Goal: Navigation & Orientation: Find specific page/section

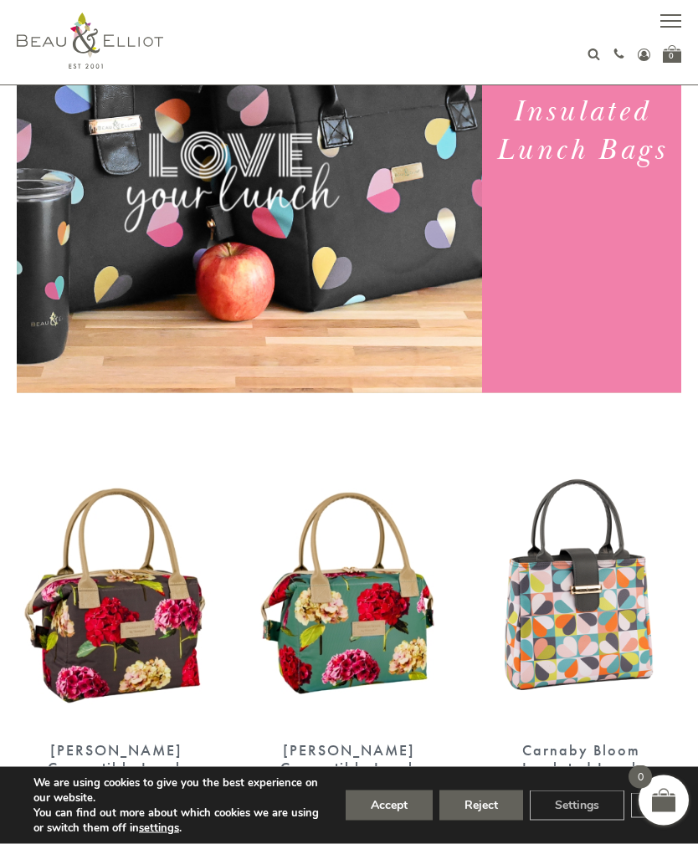
scroll to position [237, 0]
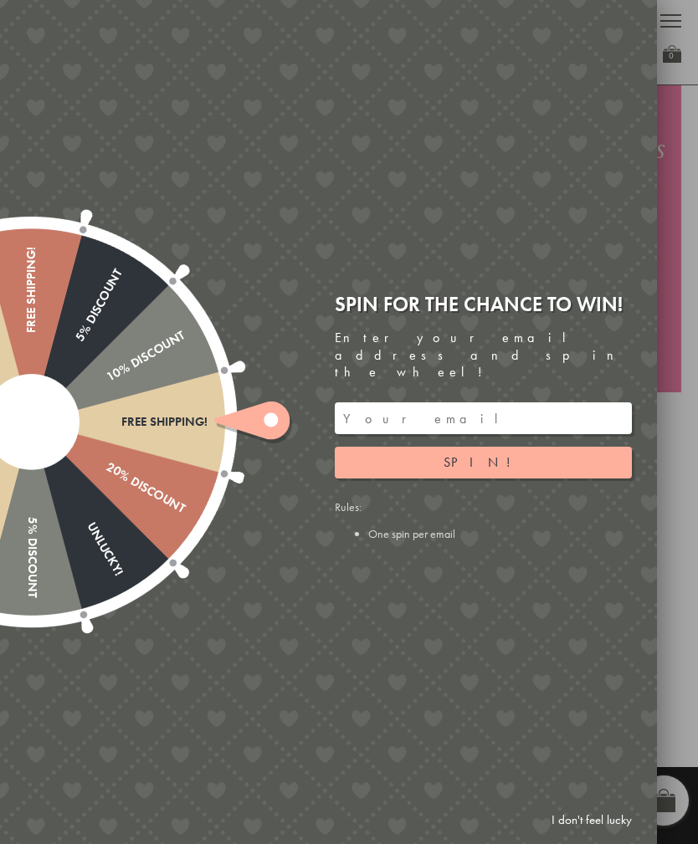
click at [595, 836] on link "I don't feel lucky" at bounding box center [591, 820] width 97 height 31
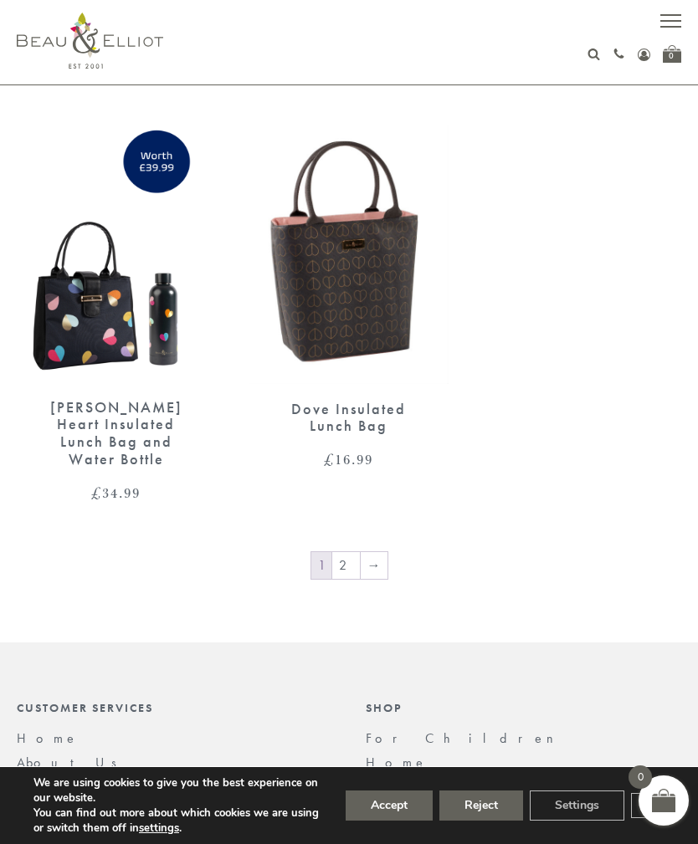
scroll to position [3284, 0]
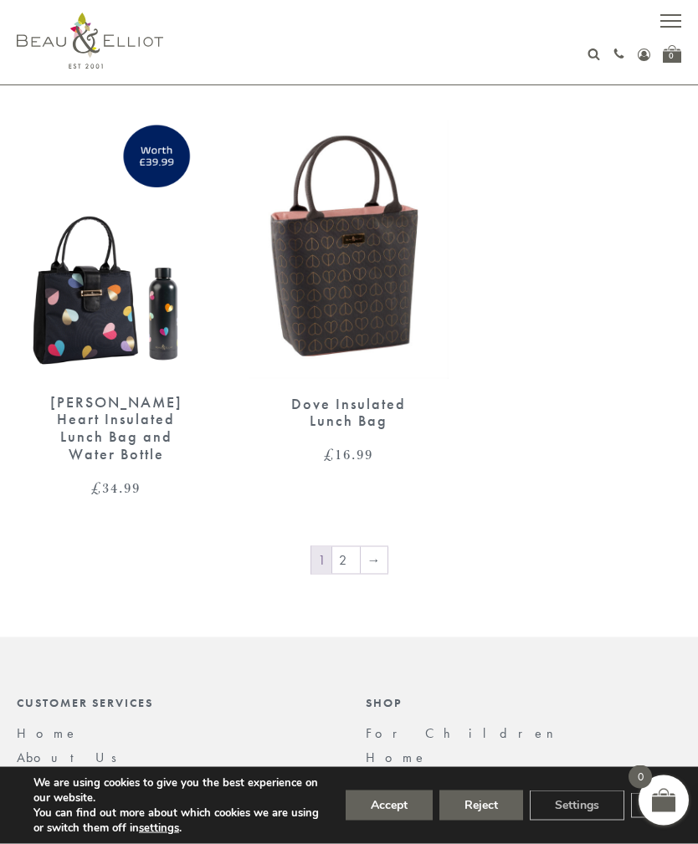
click at [675, 20] on span "button" at bounding box center [670, 21] width 21 height 2
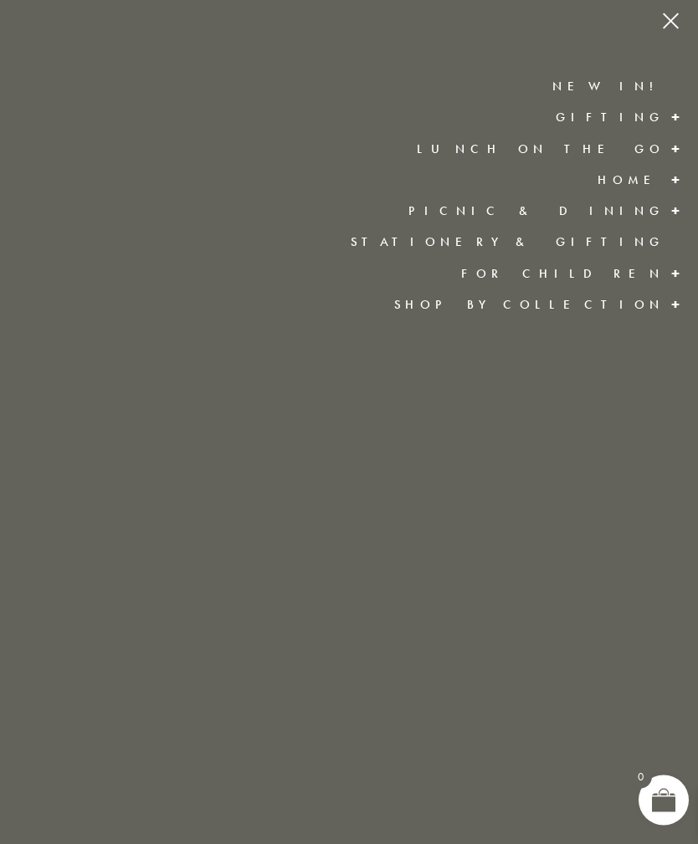
scroll to position [3285, 0]
click at [659, 151] on link "Lunch On The Go" at bounding box center [541, 149] width 248 height 17
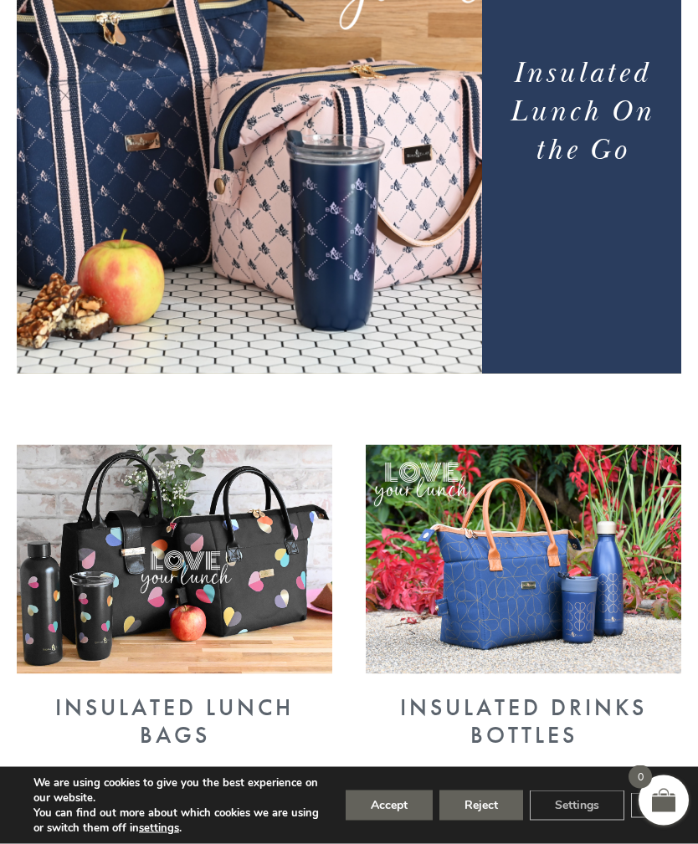
scroll to position [256, 0]
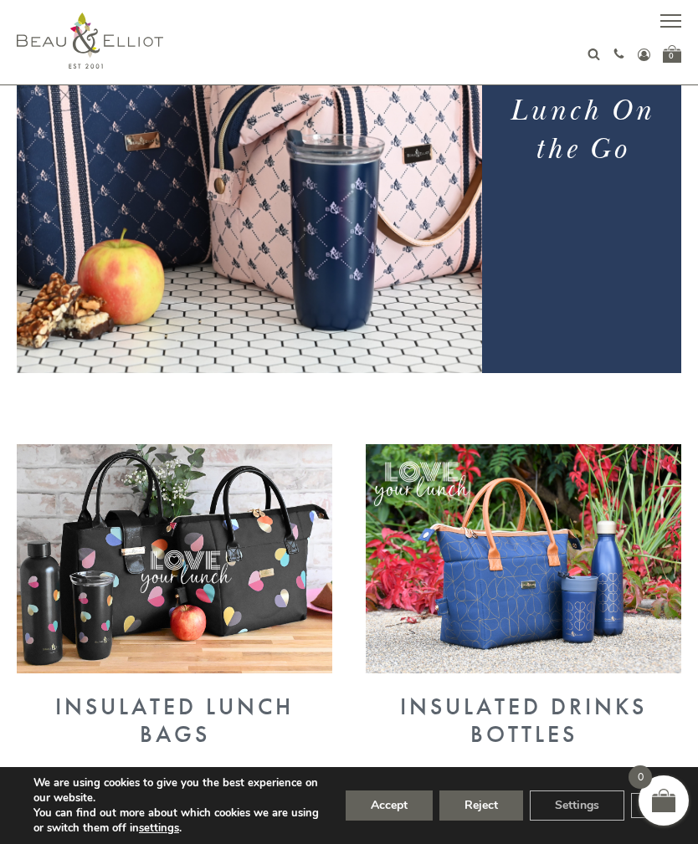
click at [409, 821] on button "Accept" at bounding box center [389, 806] width 87 height 30
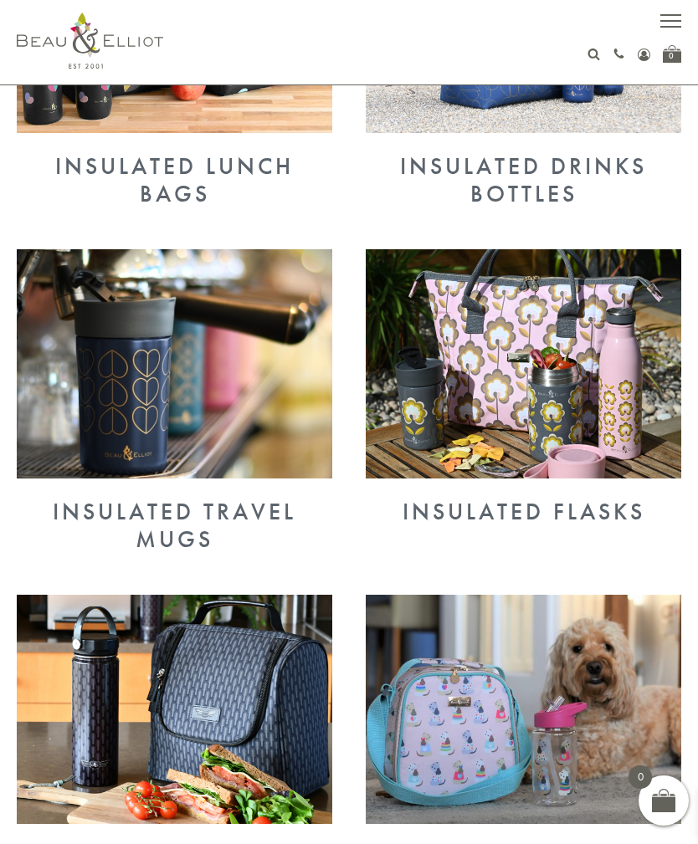
scroll to position [796, 0]
click at [208, 530] on div "Insulated Travel Mugs" at bounding box center [174, 526] width 315 height 54
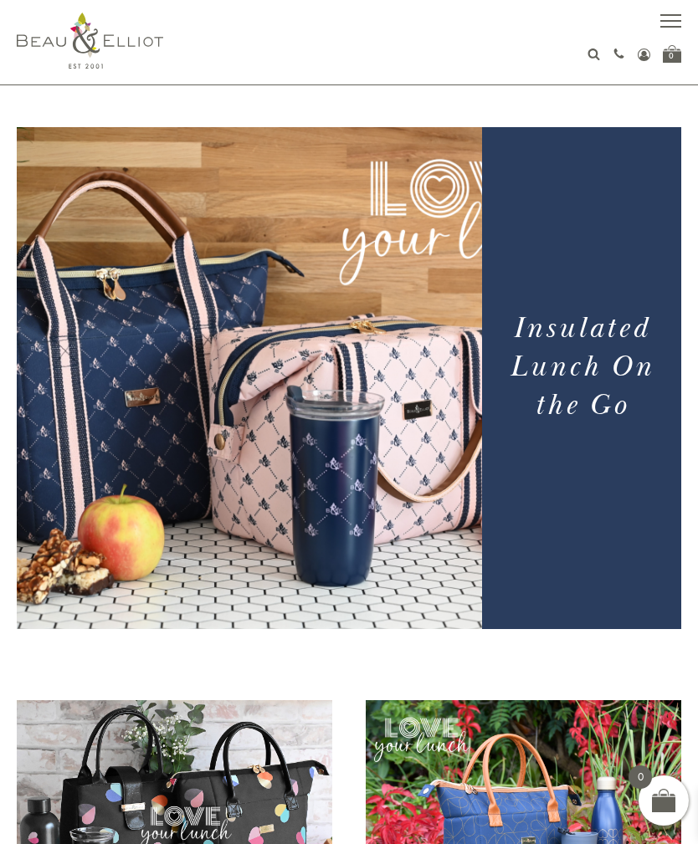
scroll to position [851, 0]
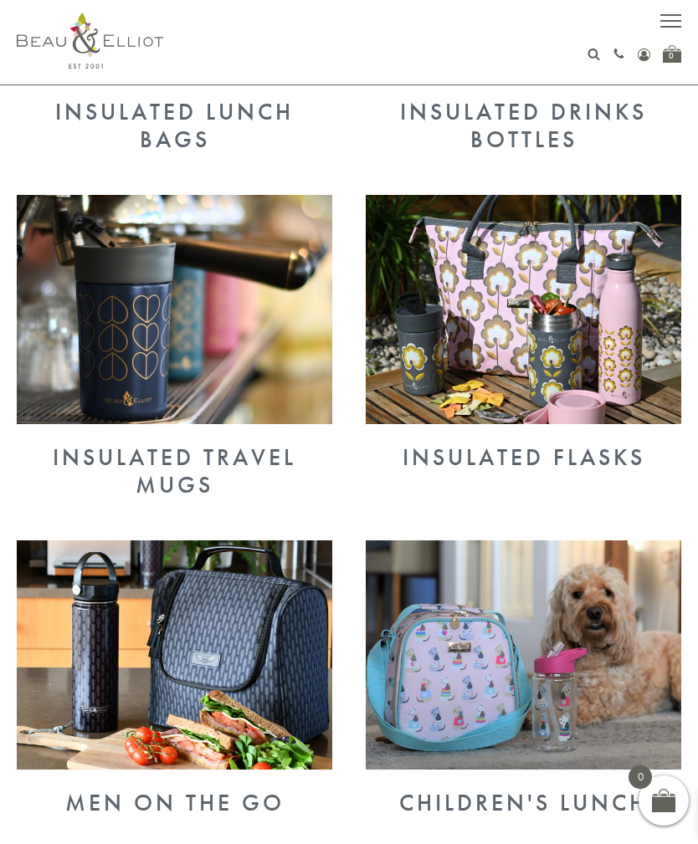
click at [583, 357] on img at bounding box center [523, 309] width 315 height 229
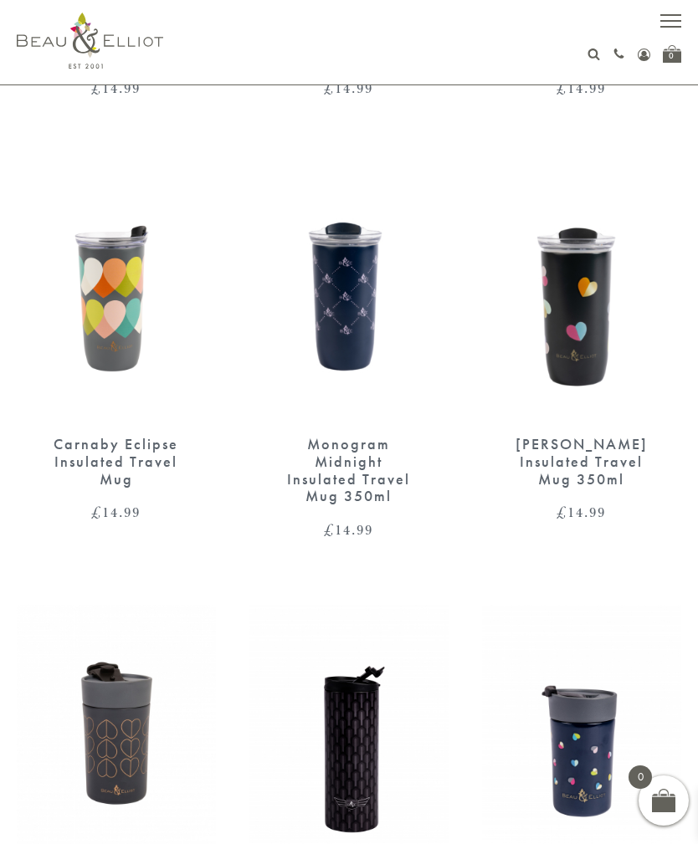
scroll to position [820, 0]
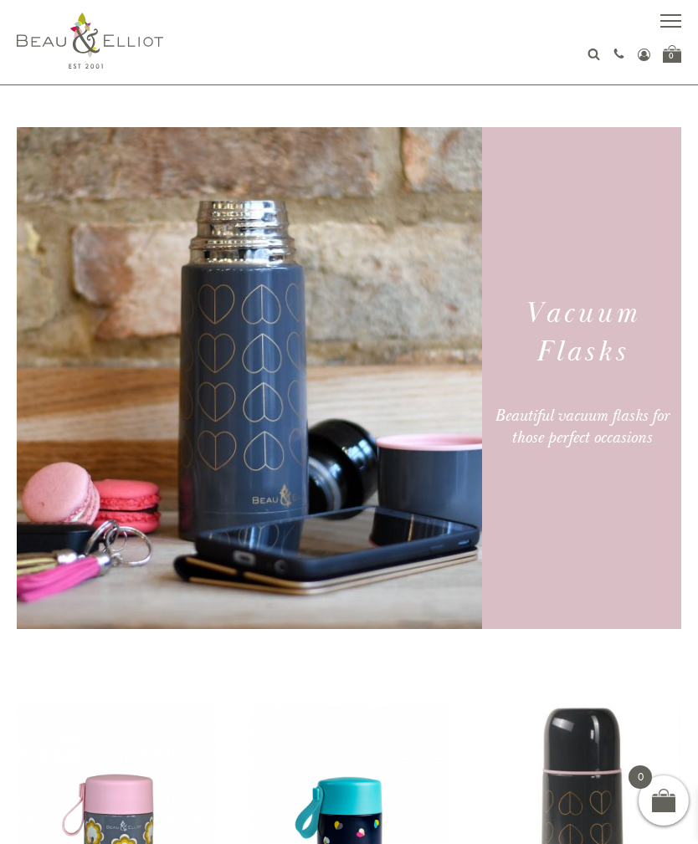
click at [666, 24] on button "button" at bounding box center [670, 23] width 21 height 21
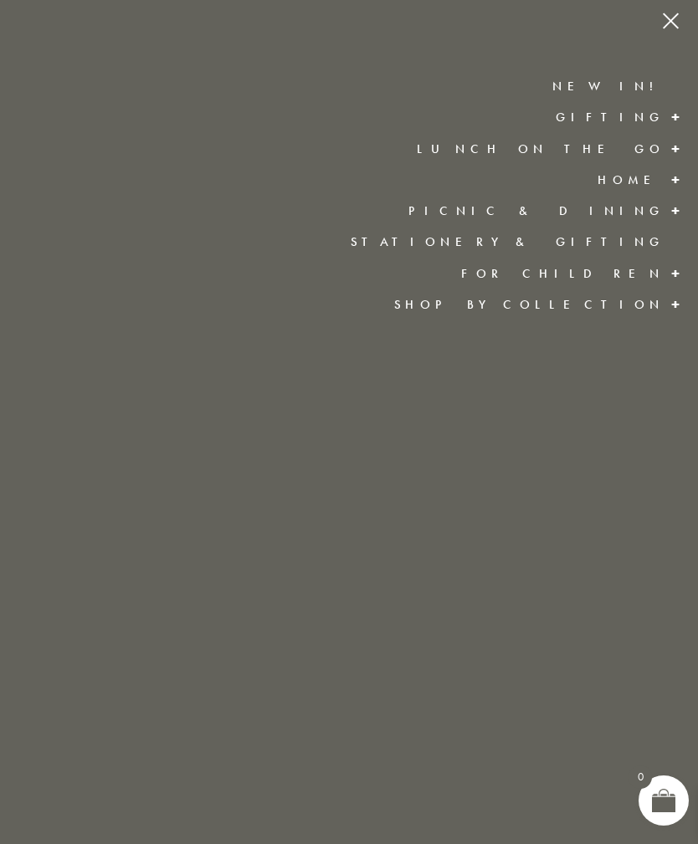
click at [645, 310] on link "Shop by collection" at bounding box center [529, 304] width 270 height 17
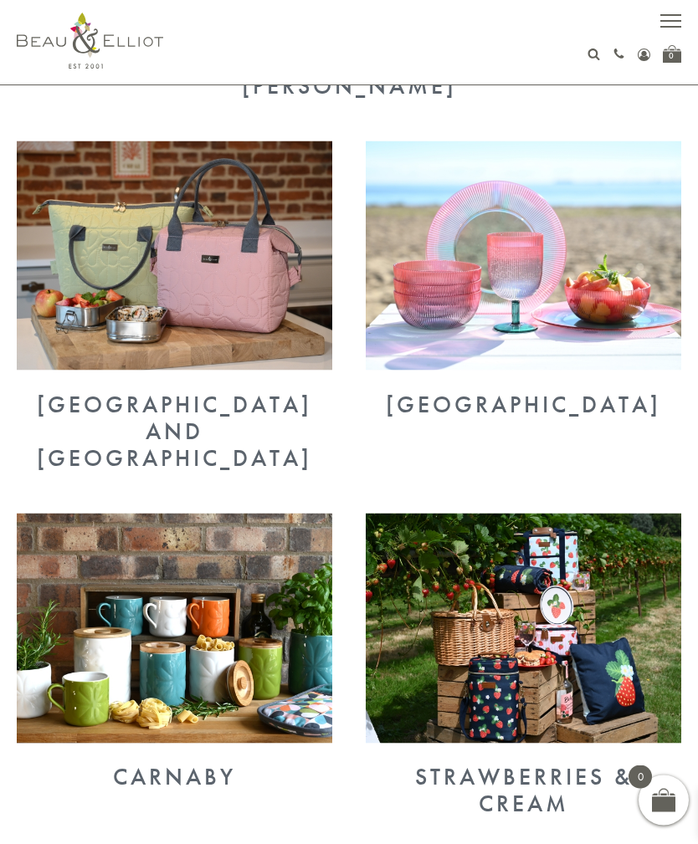
scroll to position [433, 0]
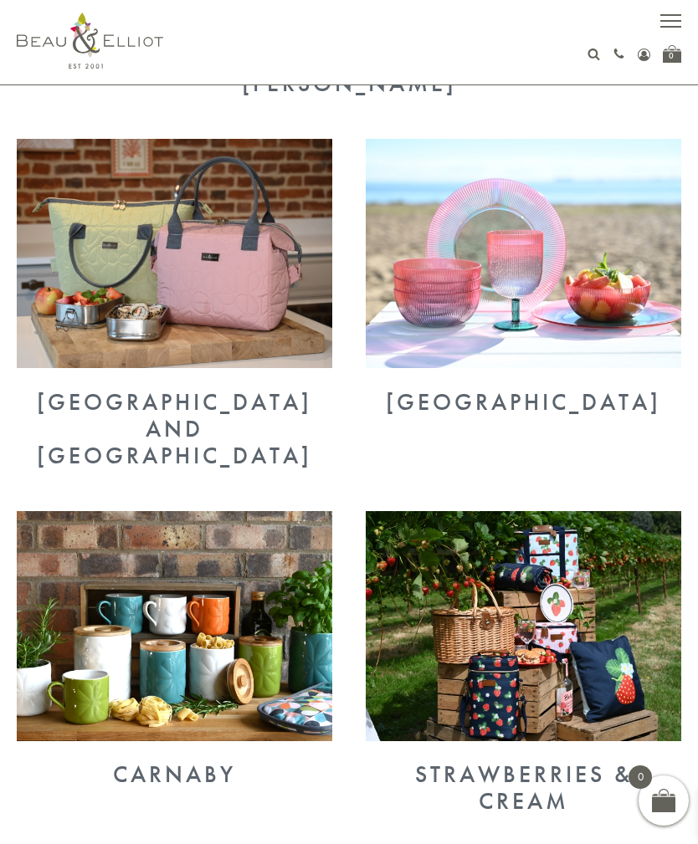
click at [264, 321] on img at bounding box center [174, 253] width 315 height 229
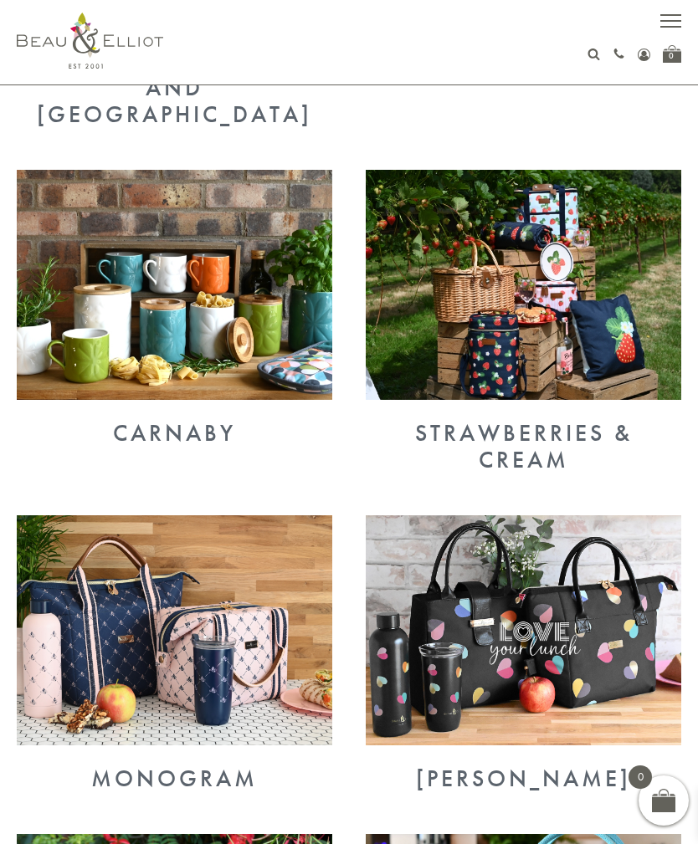
scroll to position [774, 0]
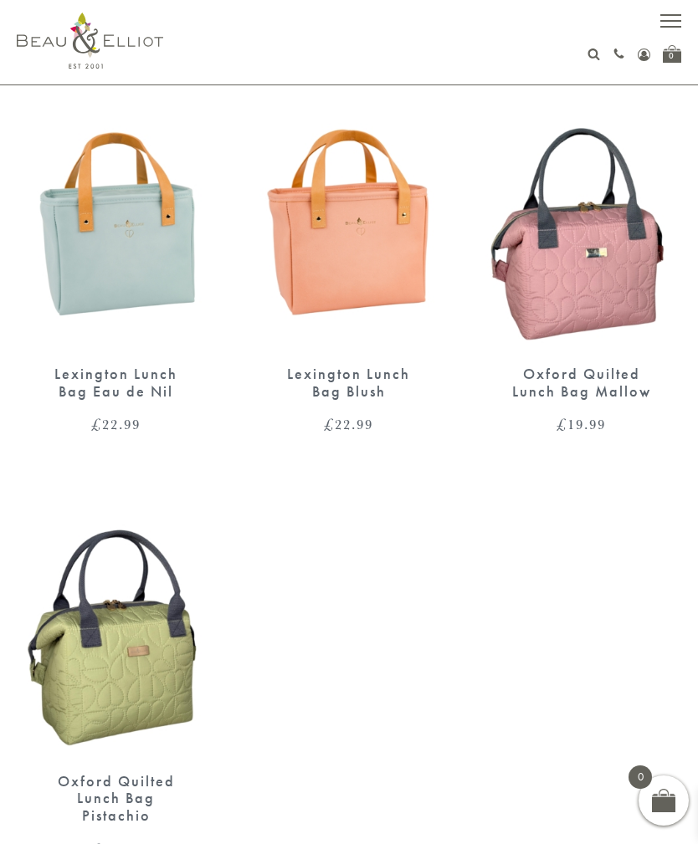
scroll to position [67, 0]
